Goal: Task Accomplishment & Management: Use online tool/utility

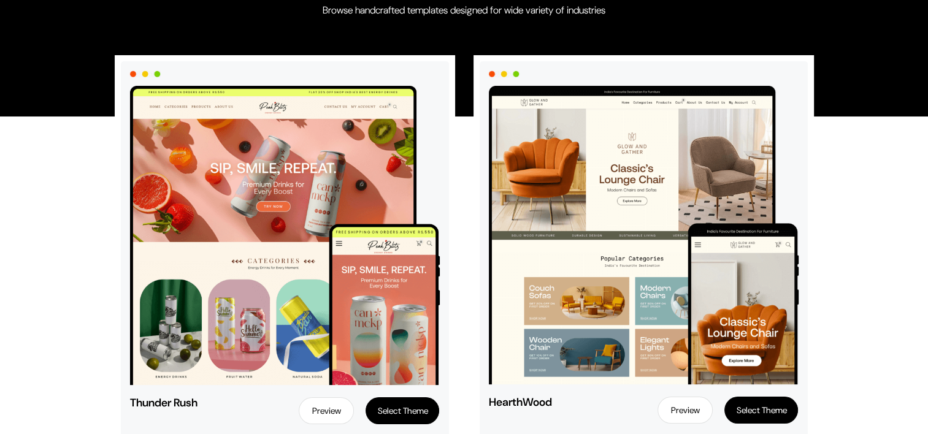
scroll to position [307, 0]
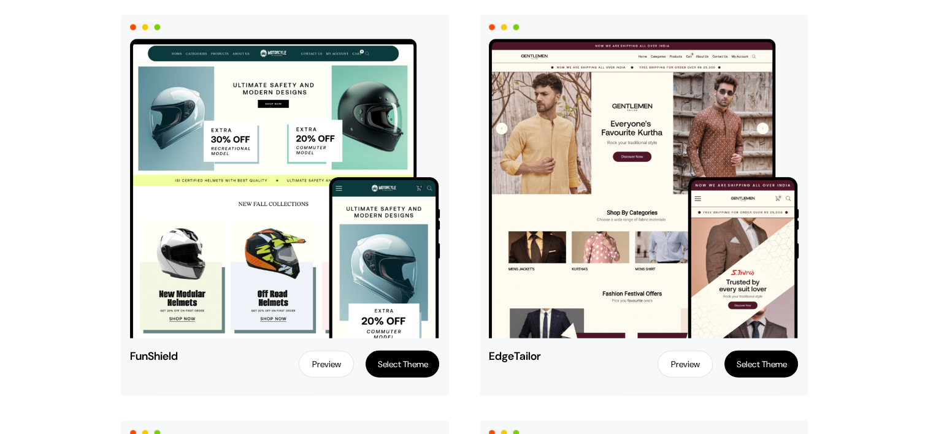
scroll to position [2991, 0]
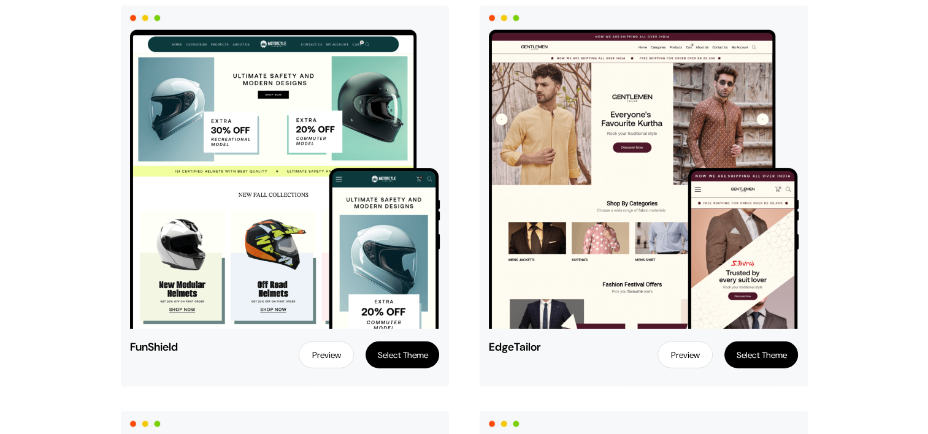
click at [769, 353] on button "Select Theme" at bounding box center [761, 355] width 74 height 27
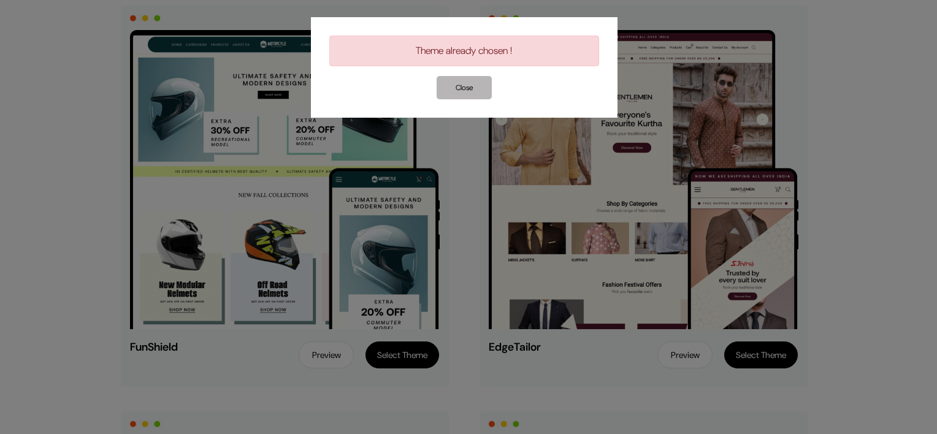
click at [469, 92] on button "Close" at bounding box center [464, 87] width 55 height 23
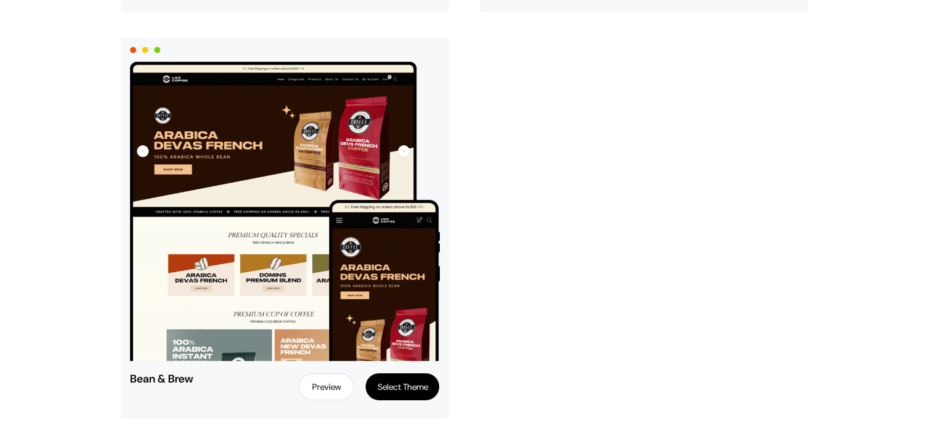
scroll to position [0, 0]
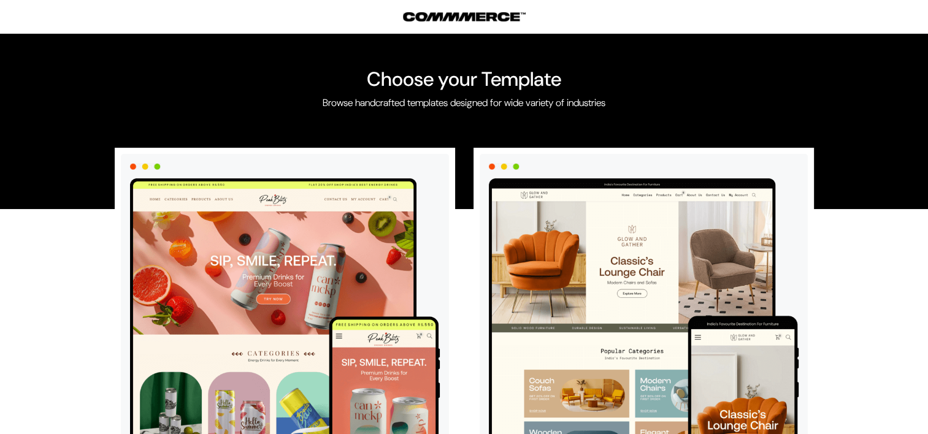
click at [415, 20] on img at bounding box center [464, 16] width 123 height 9
click at [450, 69] on h2 "Choose your Template" at bounding box center [464, 78] width 910 height 23
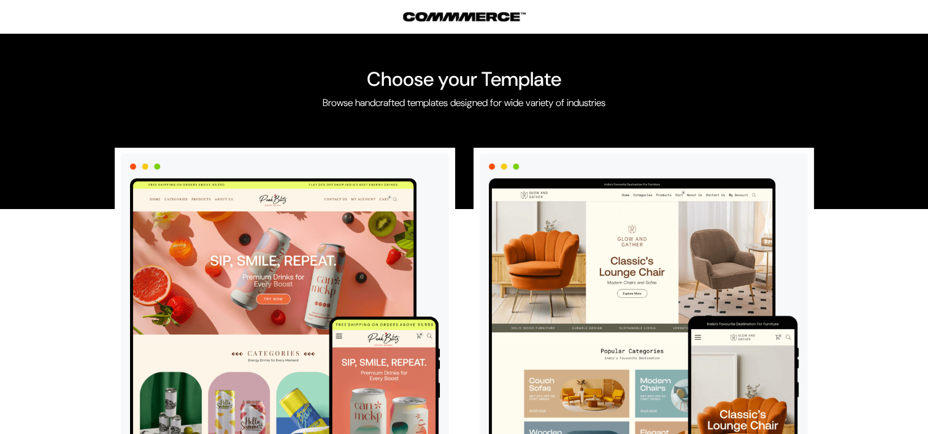
click at [498, 15] on img at bounding box center [464, 16] width 123 height 9
click at [0, 175] on html "Choose your Template Browse handcrafted templates designed for wide variety of …" at bounding box center [464, 217] width 928 height 434
